Goal: Task Accomplishment & Management: Manage account settings

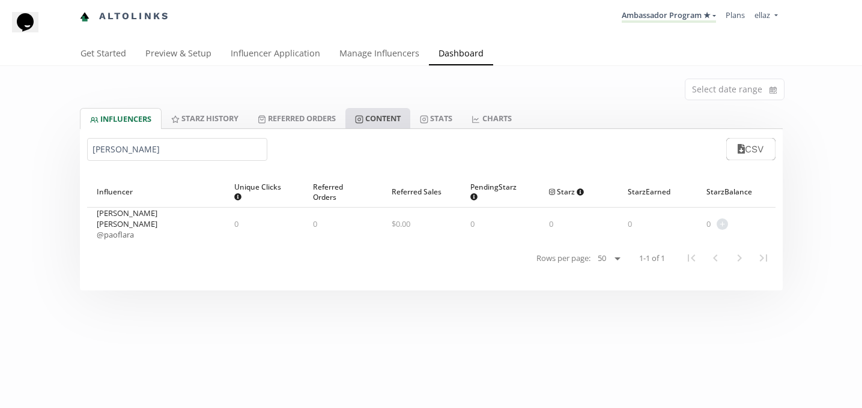
click at [392, 114] on link "Content" at bounding box center [377, 118] width 65 height 20
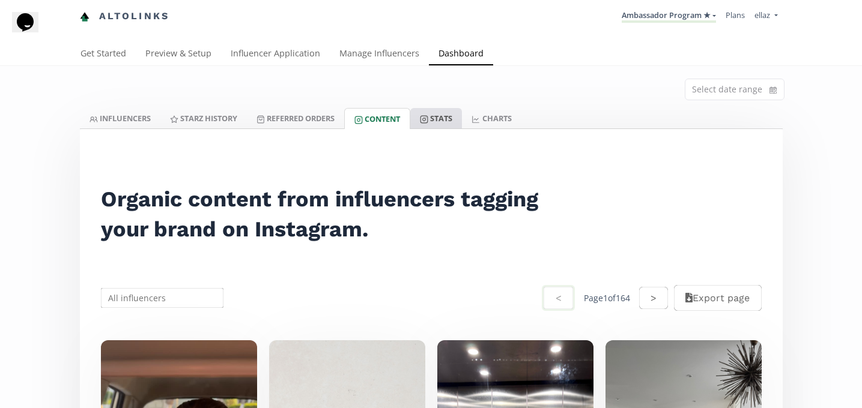
click at [444, 113] on link "Stats" at bounding box center [436, 118] width 52 height 20
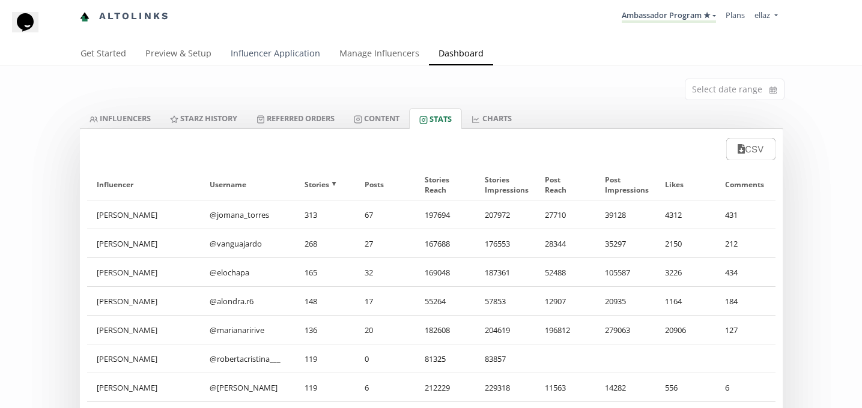
click at [305, 53] on link "Influencer Application" at bounding box center [275, 55] width 109 height 24
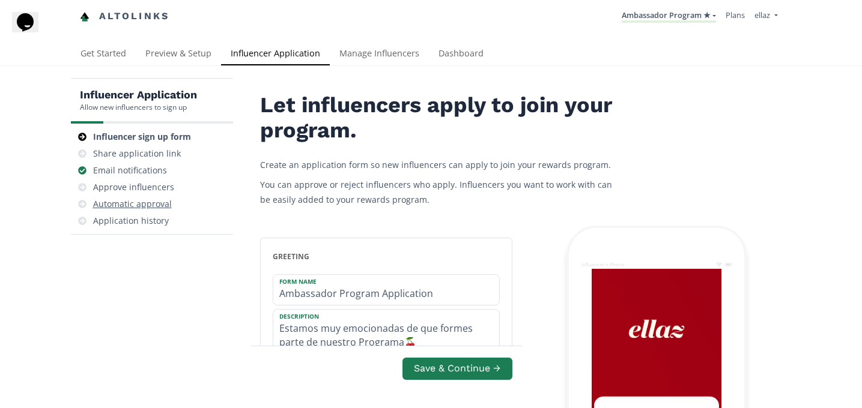
click at [115, 199] on div "Automatic approval" at bounding box center [132, 204] width 79 height 12
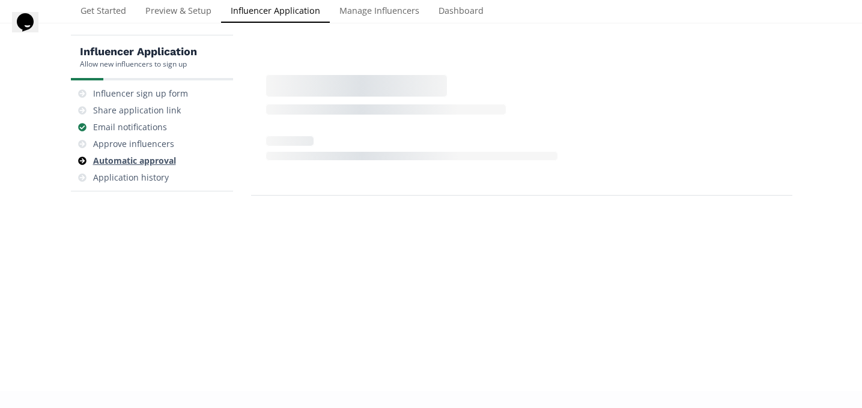
scroll to position [48, 0]
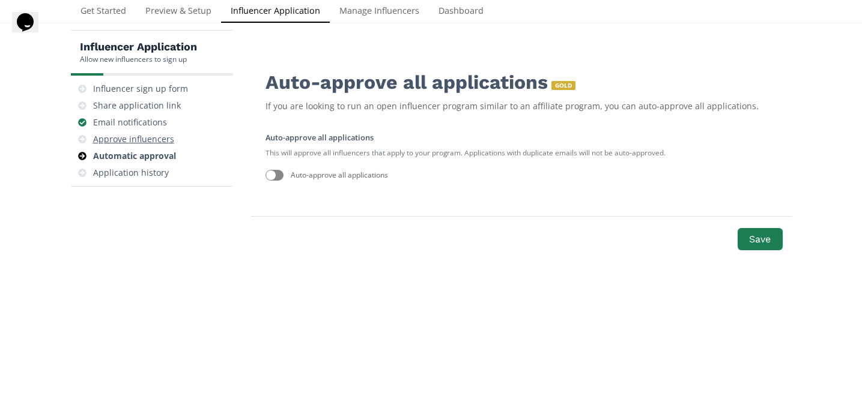
click at [111, 139] on div "Approve influencers" at bounding box center [133, 139] width 81 height 12
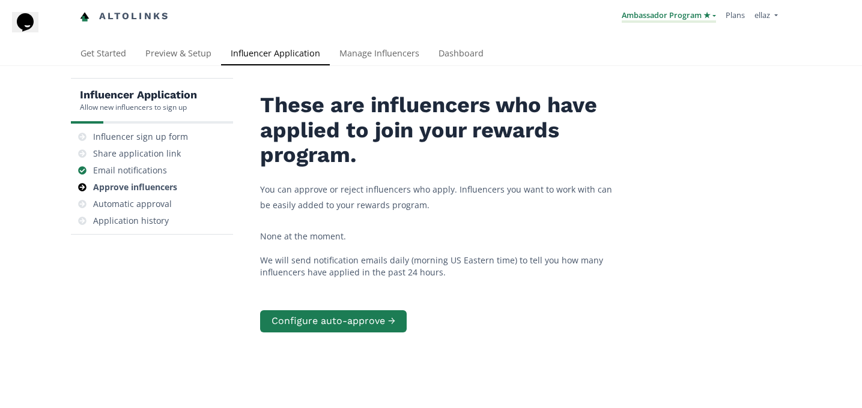
click at [675, 11] on link "Ambassador Program ★" at bounding box center [669, 16] width 94 height 13
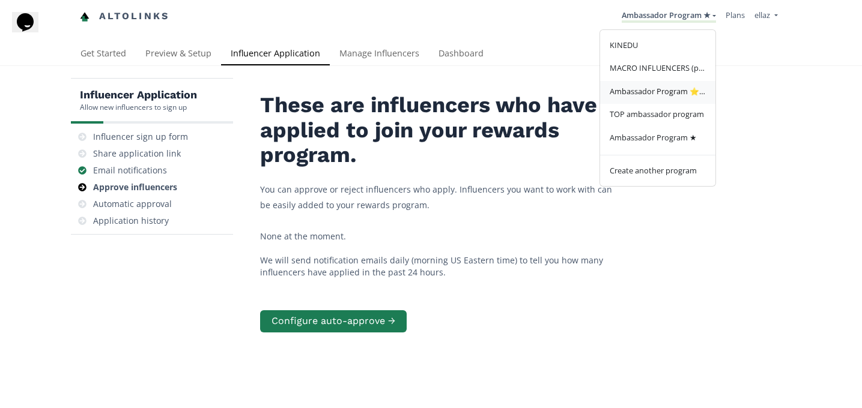
click at [658, 96] on span "Ambassador Program ⭐️⭐️" at bounding box center [658, 91] width 96 height 11
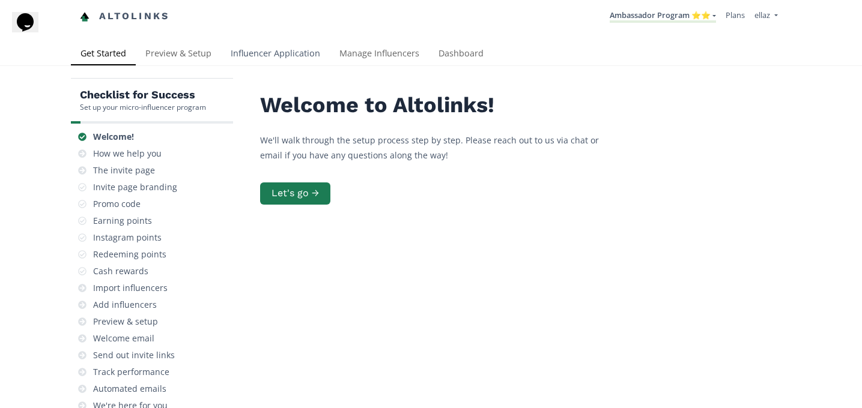
click at [272, 56] on link "Influencer Application" at bounding box center [275, 55] width 109 height 24
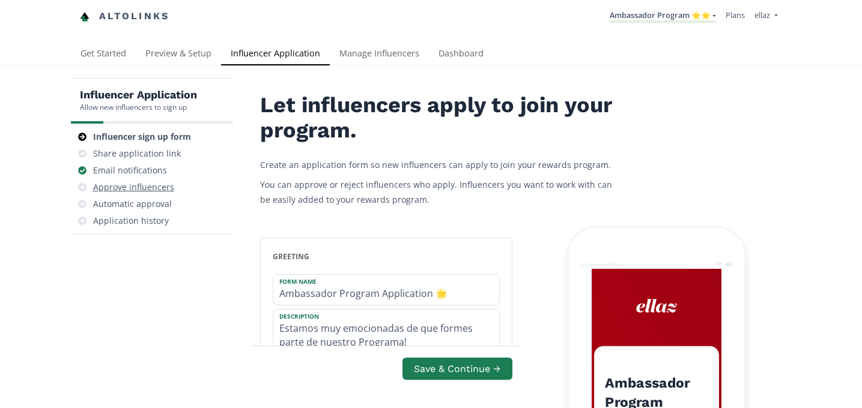
click at [175, 183] on div "Approve influencers" at bounding box center [152, 187] width 153 height 17
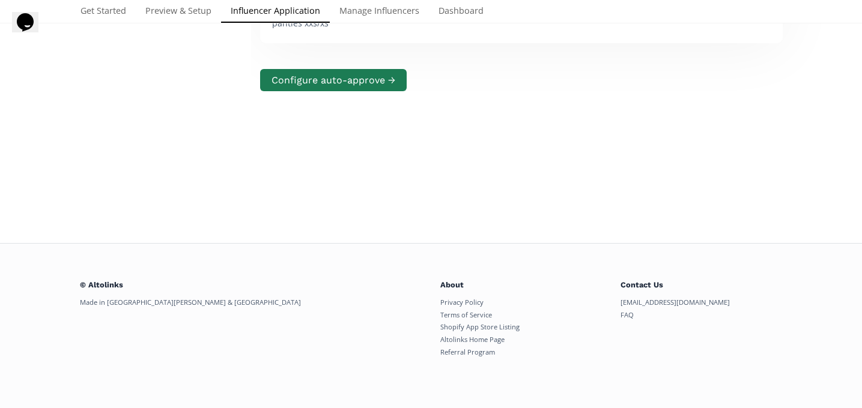
scroll to position [68, 0]
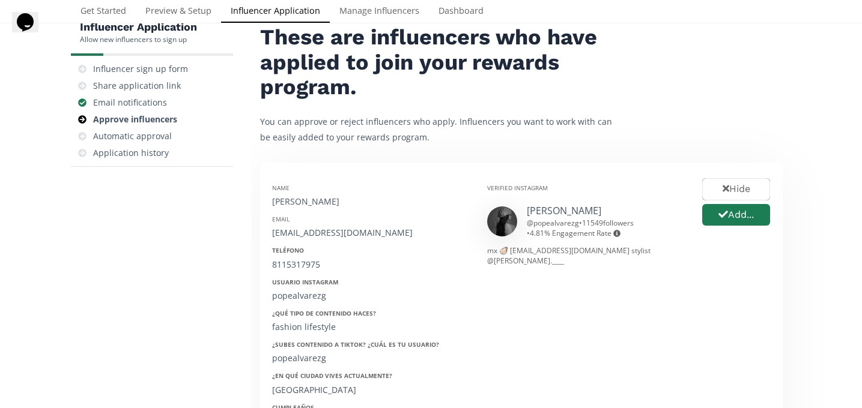
click at [312, 199] on div "Monserrat Alvarez" at bounding box center [370, 202] width 197 height 12
click at [312, 199] on div "[PERSON_NAME]" at bounding box center [370, 202] width 197 height 12
copy div "[PERSON_NAME]"
click at [325, 229] on div "[EMAIL_ADDRESS][DOMAIN_NAME]" at bounding box center [370, 233] width 197 height 12
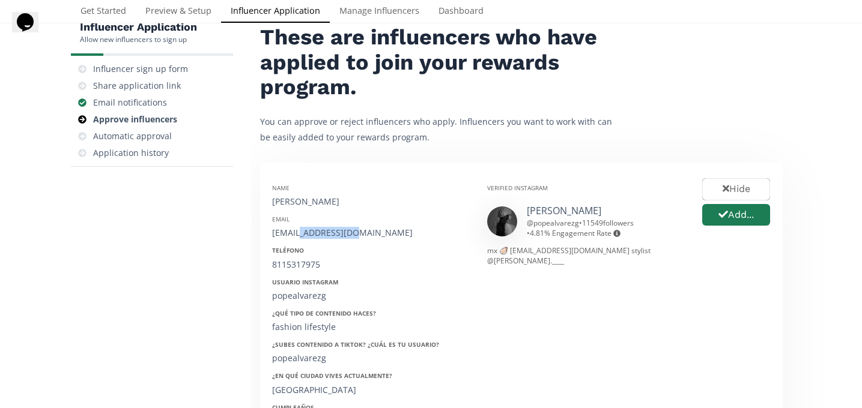
click at [325, 229] on div "[EMAIL_ADDRESS][DOMAIN_NAME]" at bounding box center [370, 233] width 197 height 12
copy div "hello@popealvarezg.com"
click at [291, 265] on div "8115317975" at bounding box center [370, 265] width 197 height 12
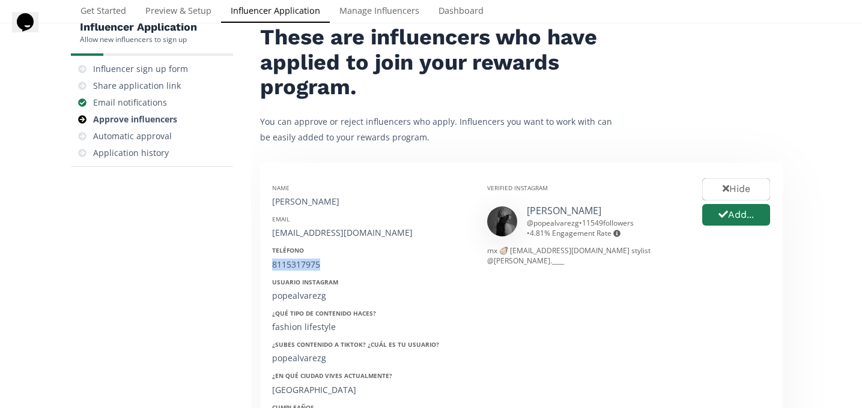
copy div "8115317975"
click at [288, 296] on div "popealvarezg" at bounding box center [370, 296] width 197 height 12
copy div "popealvarezg"
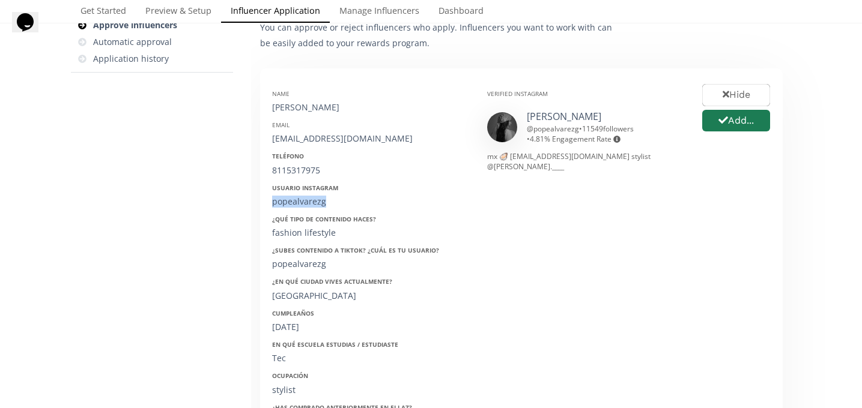
scroll to position [198, 0]
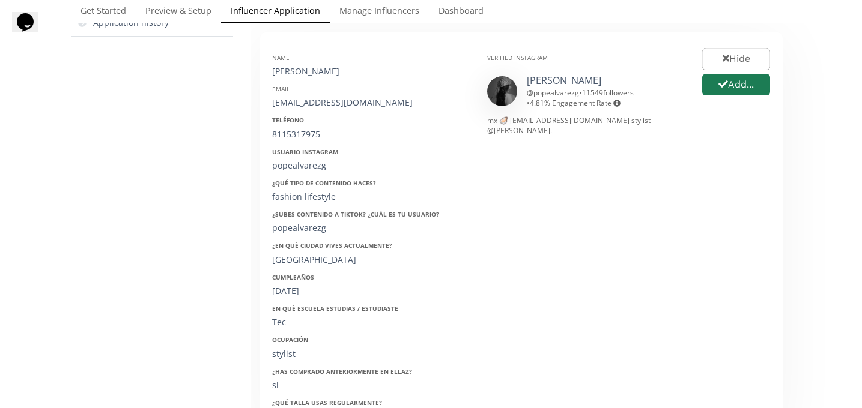
click at [294, 284] on div "Cumpleaños 10/02/1996" at bounding box center [370, 285] width 197 height 24
click at [294, 290] on div "10/02/1996" at bounding box center [370, 291] width 197 height 12
copy div "/"
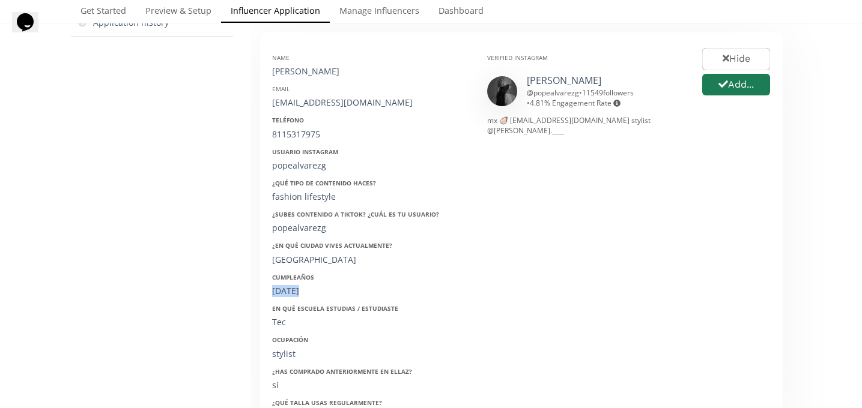
click at [294, 290] on div "10/02/1996" at bounding box center [370, 291] width 197 height 12
copy div "10/02/1996"
click at [735, 87] on button "Add..." at bounding box center [735, 85] width 71 height 26
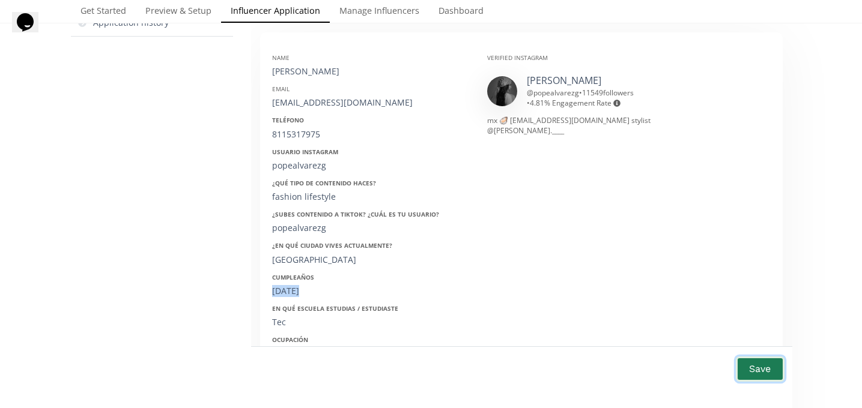
click at [763, 375] on button "Save" at bounding box center [760, 369] width 48 height 26
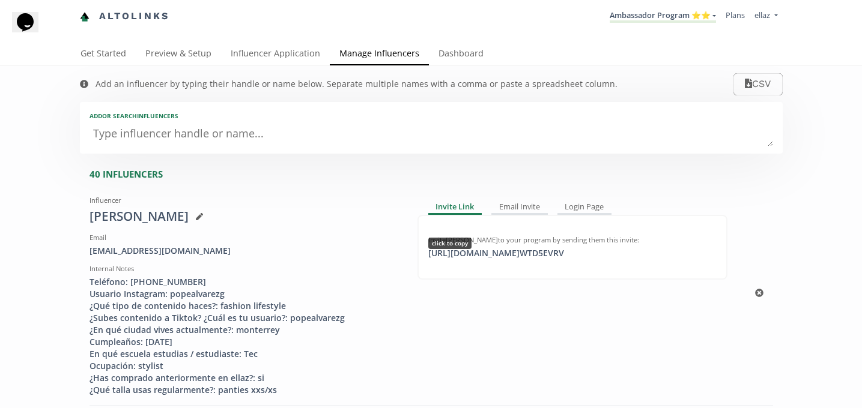
click at [515, 255] on div "https://app.altolinks.com/invite/ WTD5EVRV click to copy" at bounding box center [496, 253] width 150 height 12
click at [663, 22] on link "Ambassador Program ⭐️⭐️" at bounding box center [663, 16] width 106 height 13
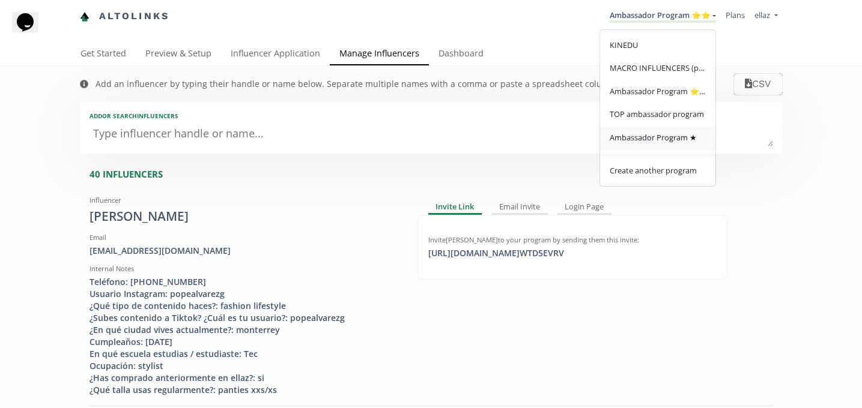
click at [678, 148] on link "Ambassador Program ★" at bounding box center [657, 138] width 115 height 23
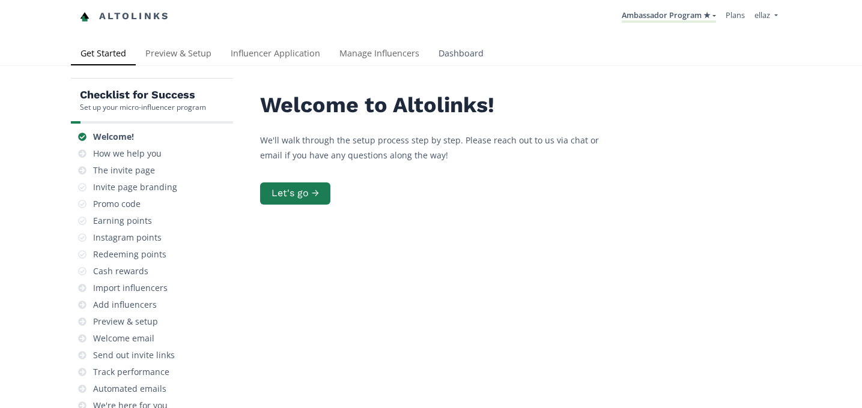
click at [467, 56] on link "Dashboard" at bounding box center [461, 55] width 64 height 24
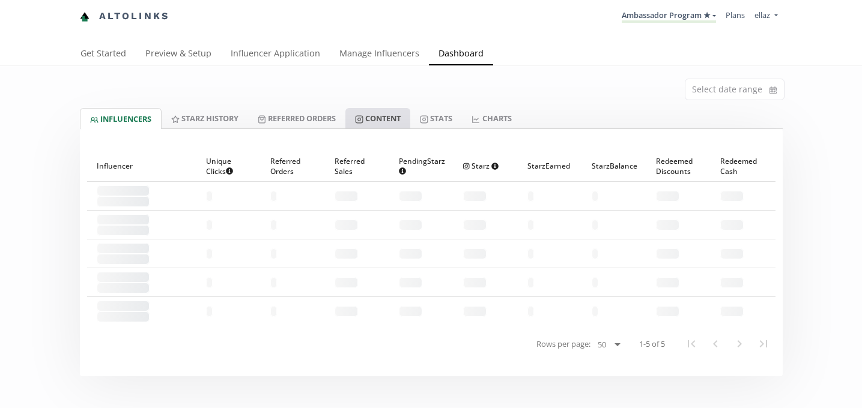
click at [396, 123] on link "Content" at bounding box center [377, 118] width 65 height 20
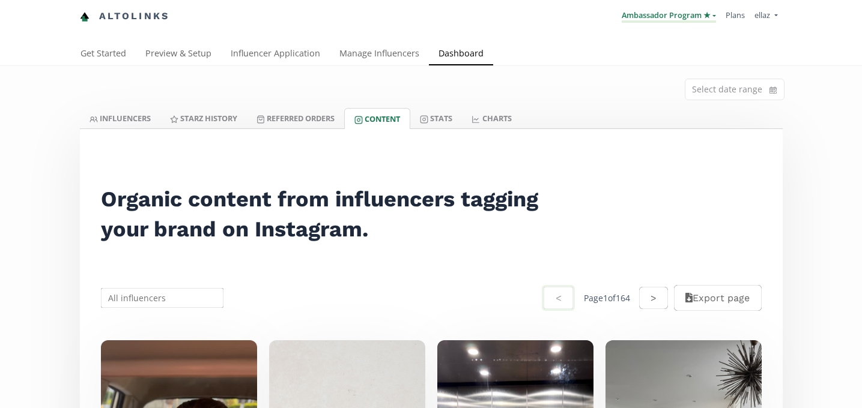
click at [659, 19] on link "Ambassador Program ★" at bounding box center [669, 16] width 94 height 13
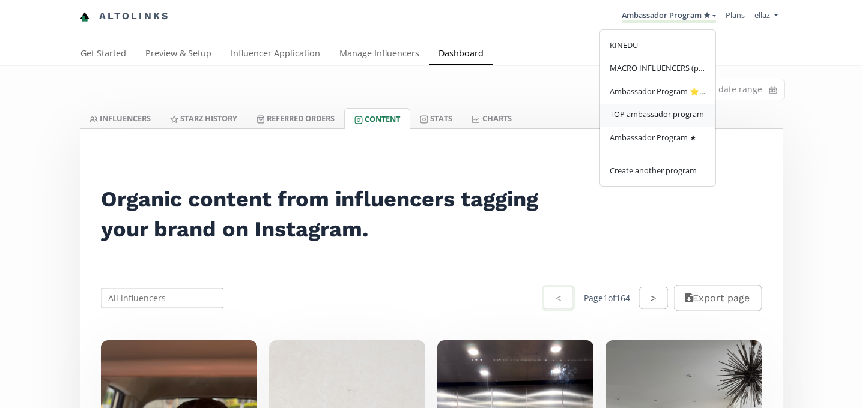
click at [682, 124] on link "TOP ambassador program" at bounding box center [657, 115] width 115 height 23
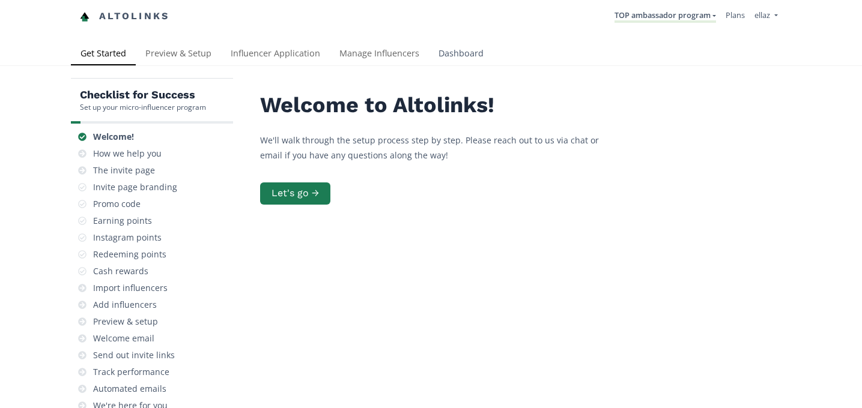
click at [466, 46] on link "Dashboard" at bounding box center [461, 55] width 64 height 24
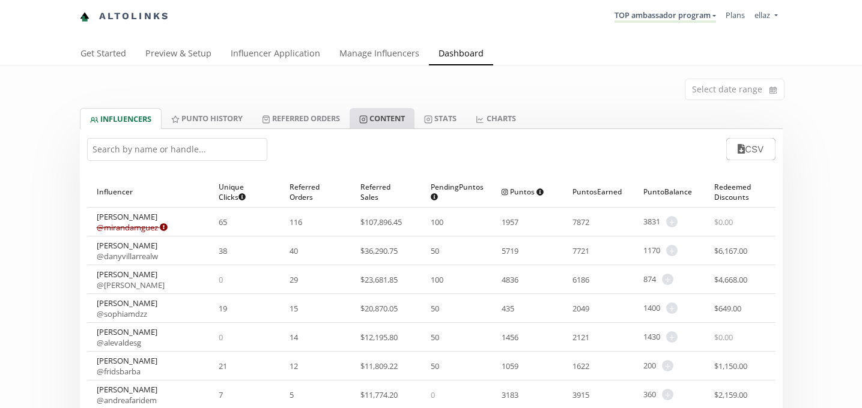
click at [396, 119] on link "Content" at bounding box center [382, 118] width 65 height 20
